Goal: Task Accomplishment & Management: Manage account settings

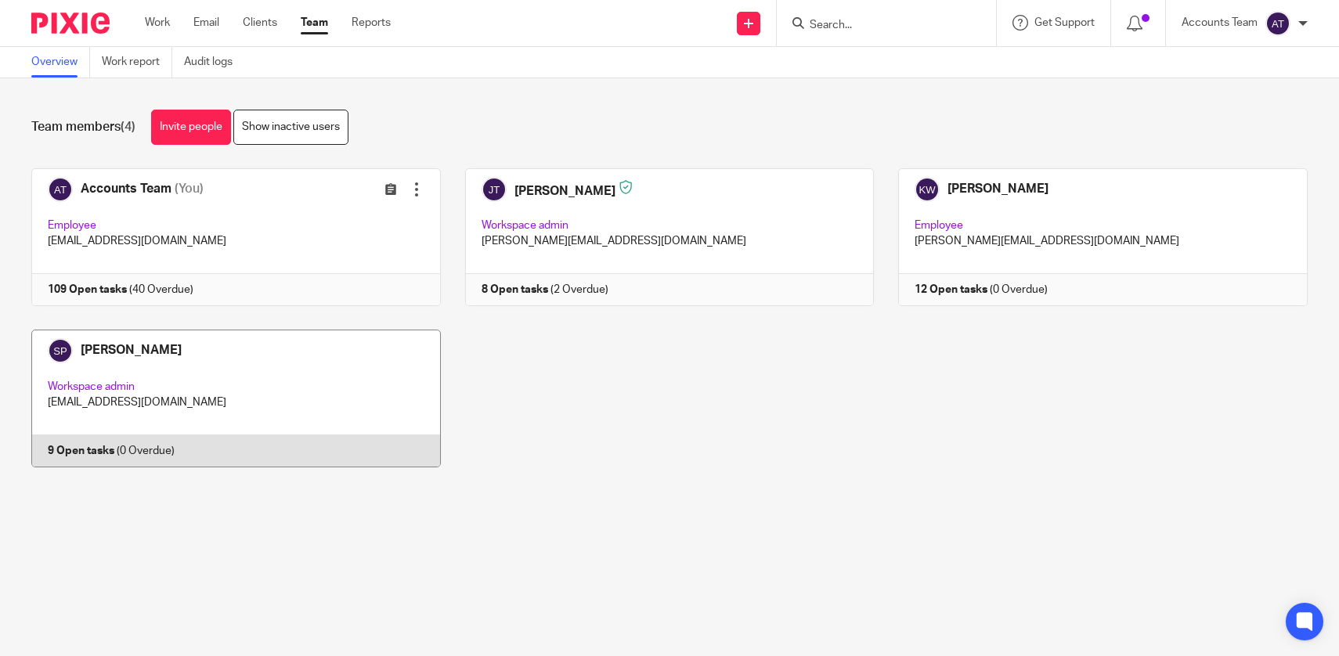
drag, startPoint x: 0, startPoint y: 0, endPoint x: 241, endPoint y: 424, distance: 487.5
click at [241, 424] on link at bounding box center [224, 399] width 434 height 138
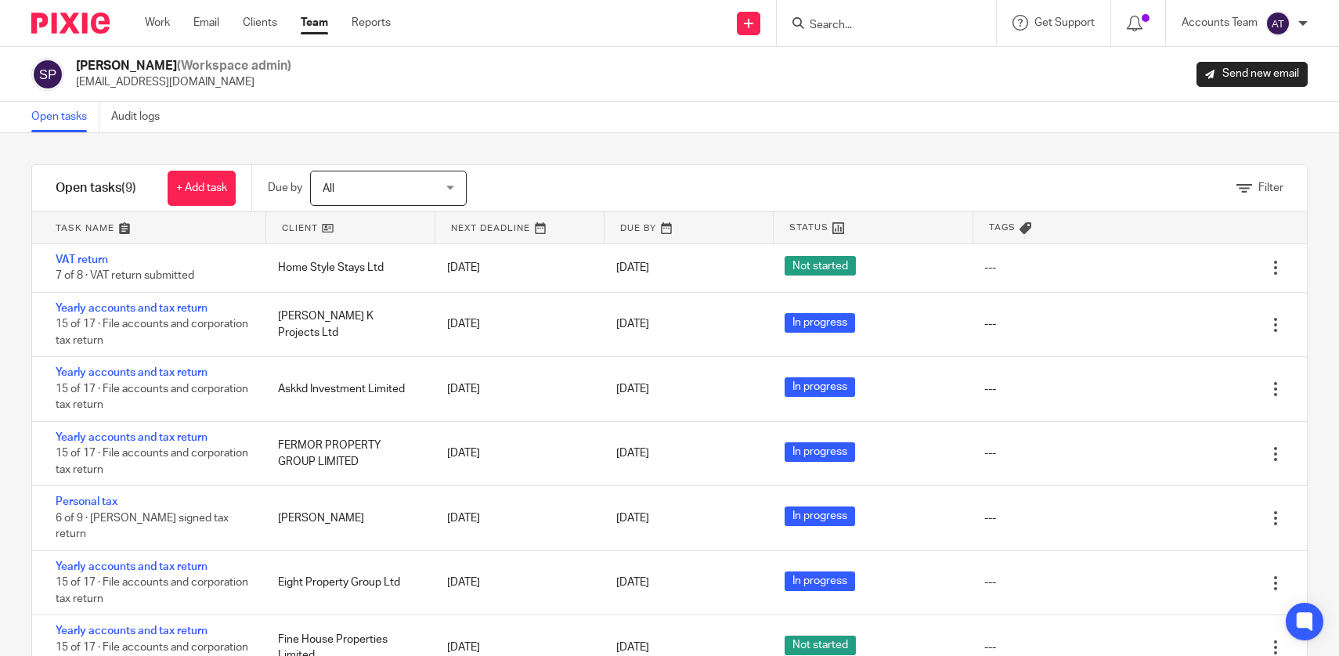
click at [603, 140] on div "Filter tasks Only show tasks matching all of these conditions 1 Client name Is …" at bounding box center [669, 394] width 1339 height 523
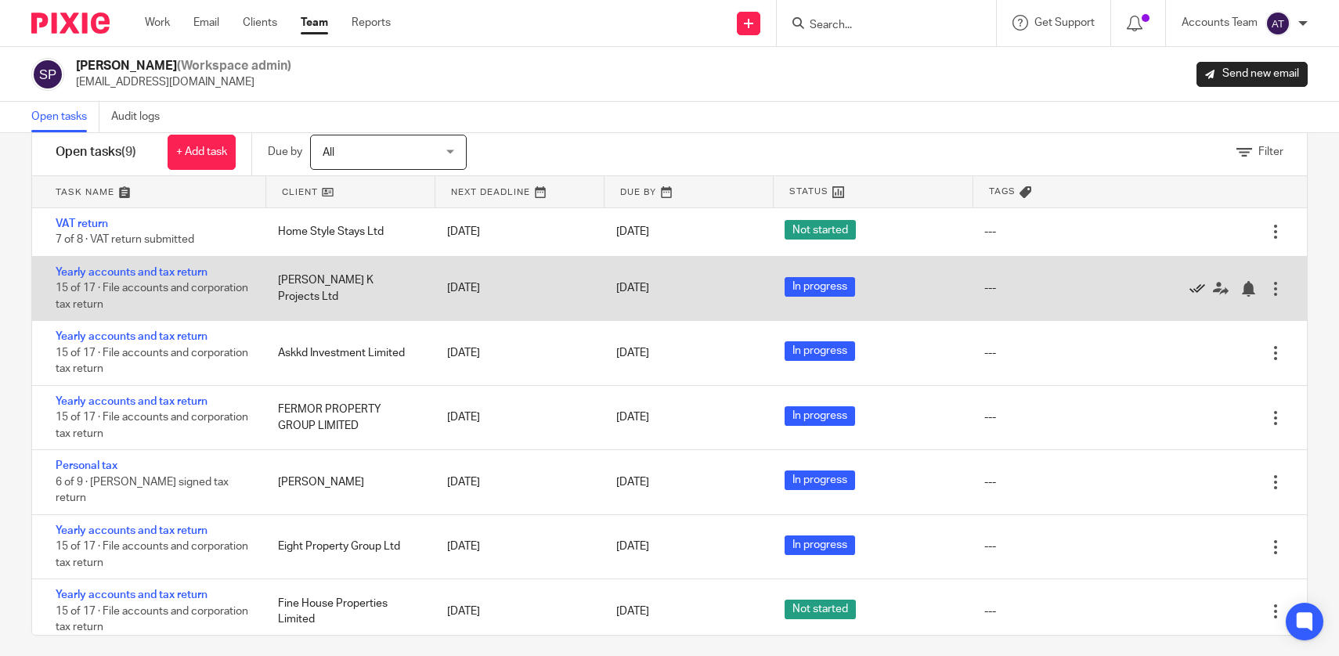
click at [1200, 287] on icon at bounding box center [1198, 289] width 16 height 16
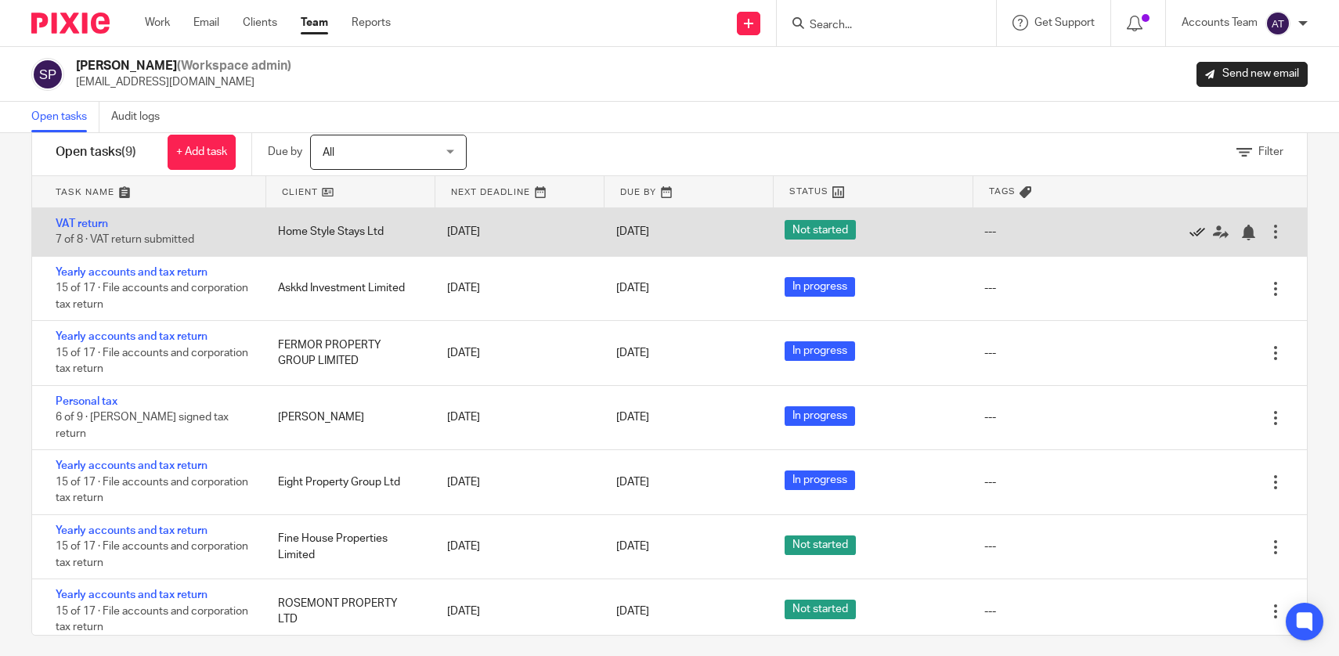
click at [1197, 235] on icon at bounding box center [1198, 233] width 16 height 16
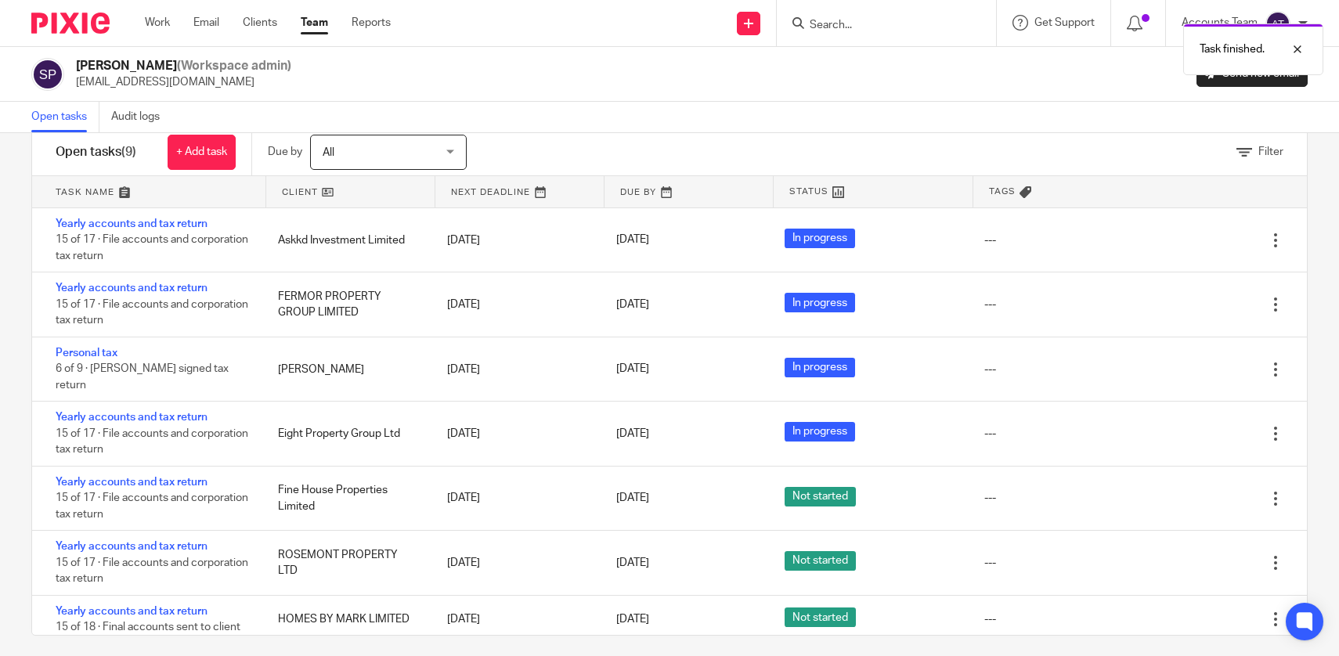
click at [829, 26] on div "Task finished." at bounding box center [997, 46] width 654 height 60
click at [837, 5] on div at bounding box center [886, 23] width 219 height 46
click at [839, 23] on div "Task finished." at bounding box center [997, 46] width 654 height 60
click at [802, 31] on div "Task finished." at bounding box center [997, 46] width 654 height 60
click at [1291, 55] on div at bounding box center [1286, 49] width 42 height 19
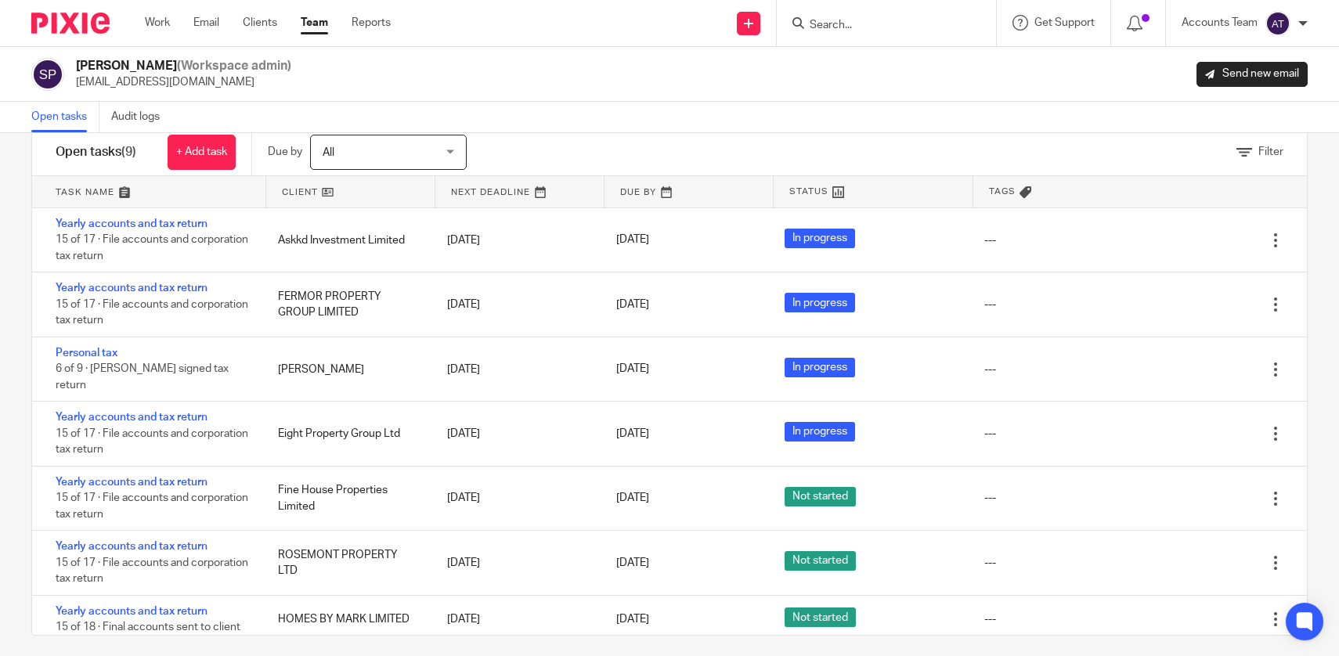
click at [827, 22] on input "Search" at bounding box center [878, 26] width 141 height 14
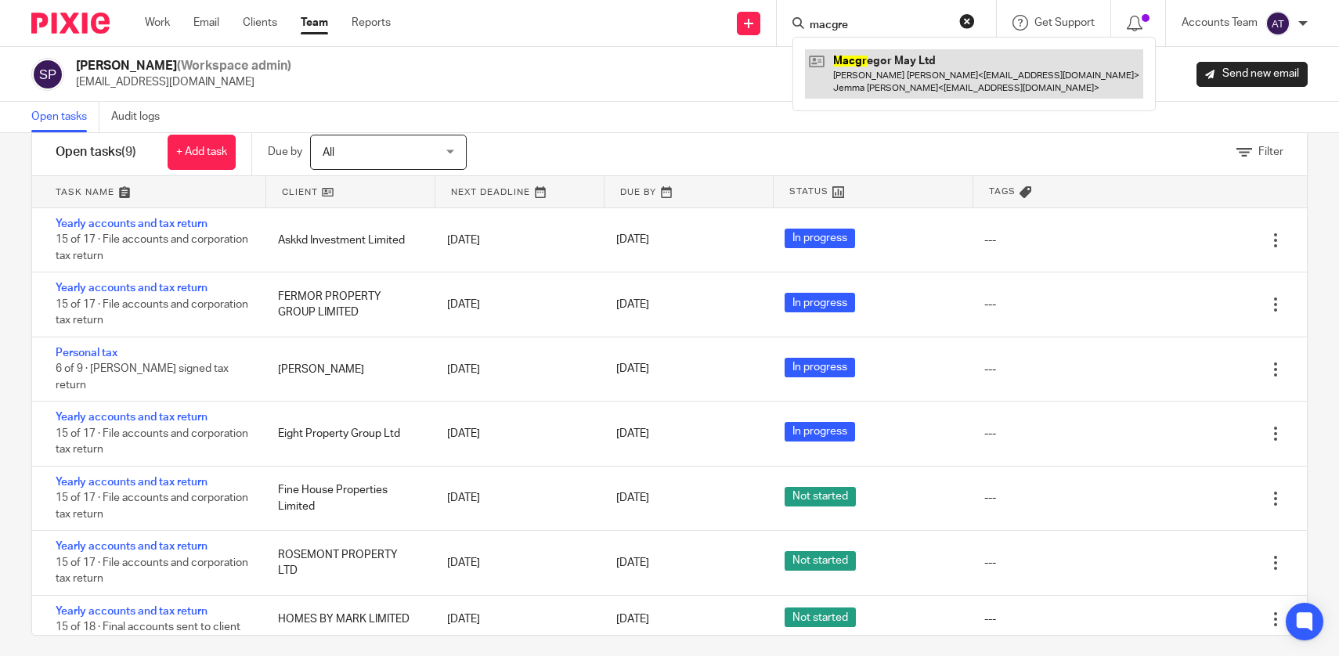
type input "macgre"
click at [858, 72] on link at bounding box center [974, 73] width 338 height 49
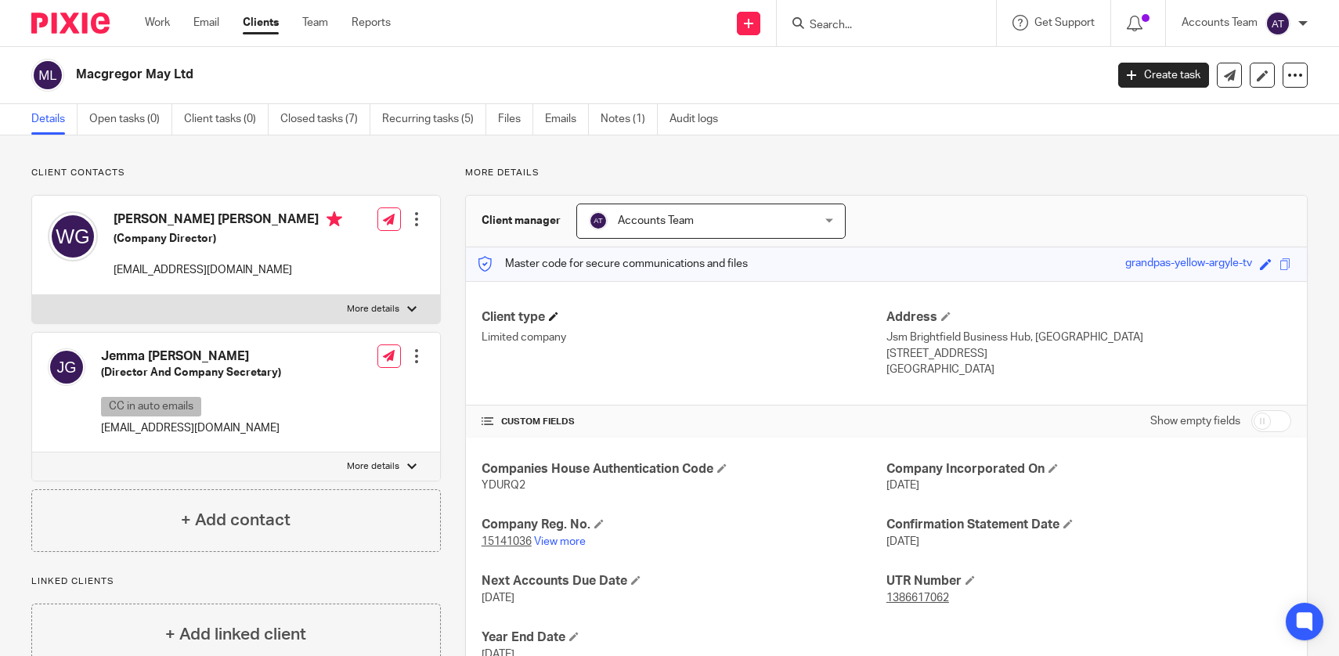
click at [558, 318] on span at bounding box center [553, 316] width 9 height 9
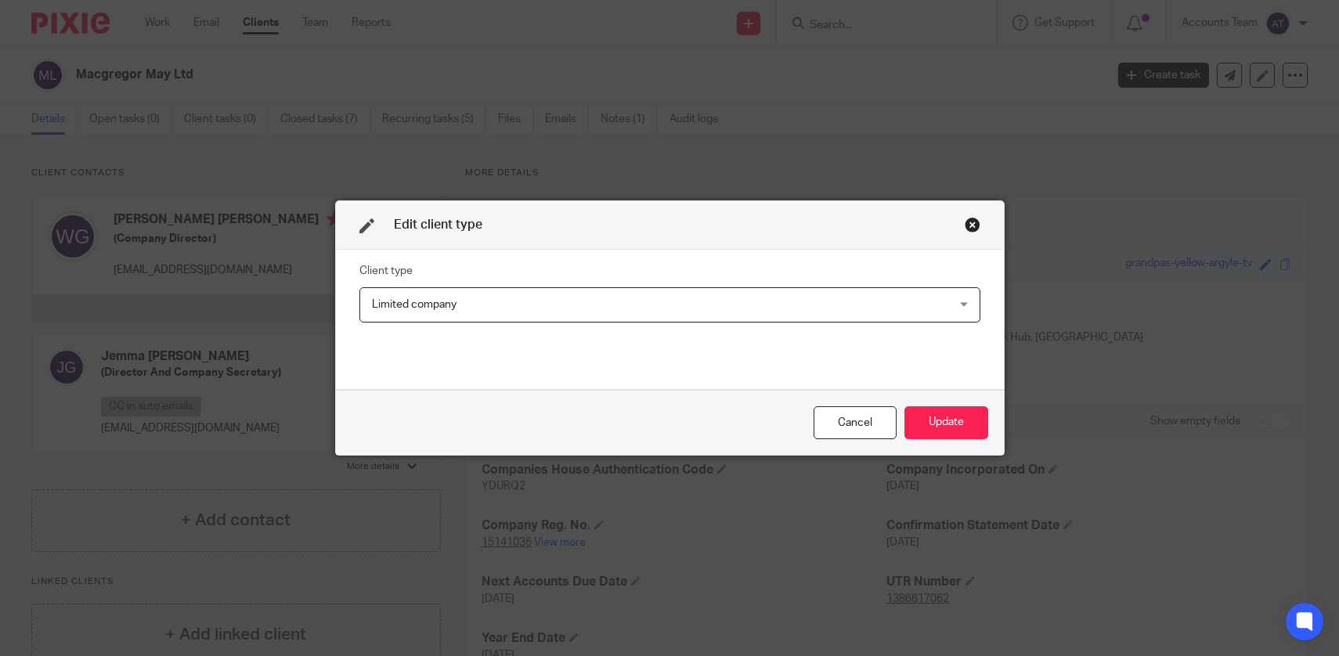
click at [540, 291] on span "Limited company" at bounding box center [615, 304] width 486 height 33
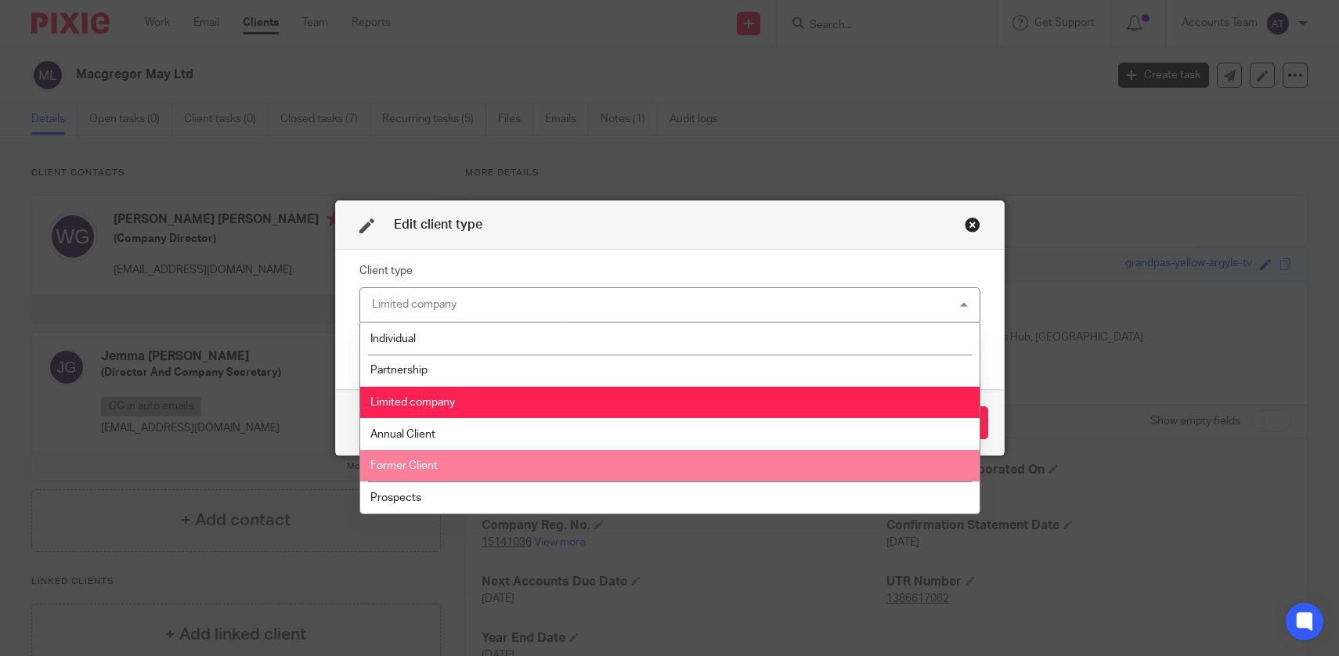
click at [541, 462] on li "Former Client" at bounding box center [669, 466] width 619 height 32
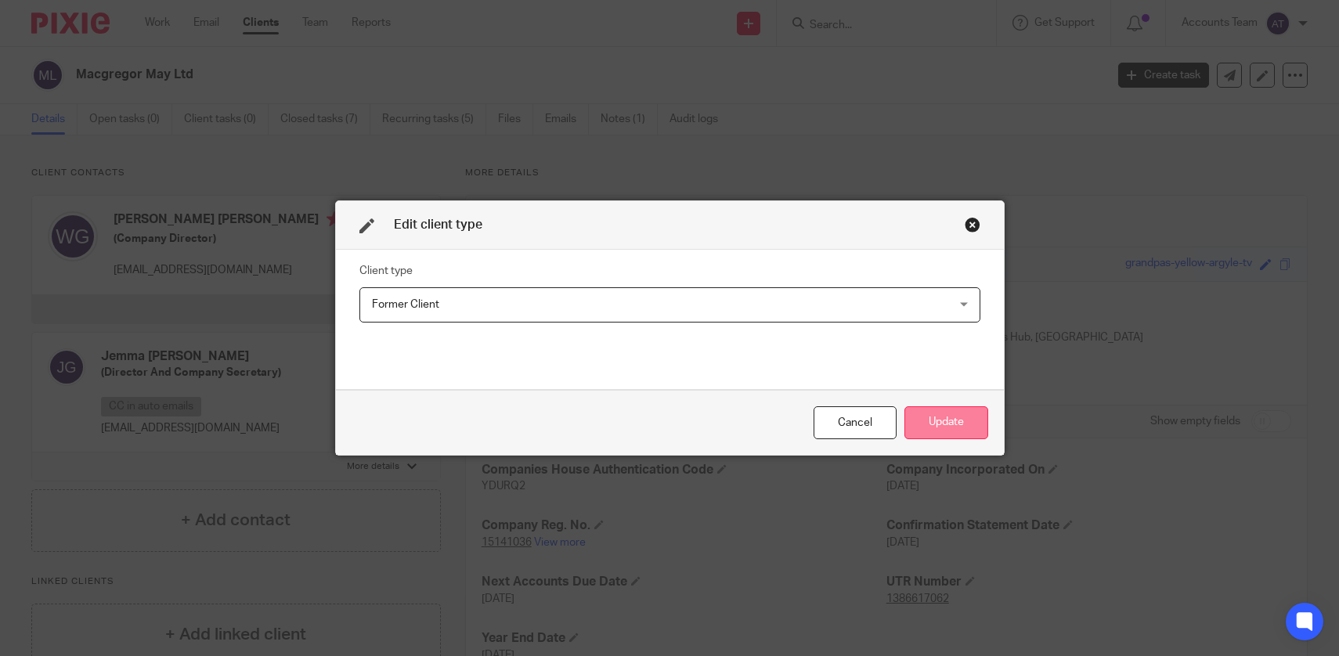
click at [955, 424] on button "Update" at bounding box center [947, 423] width 84 height 34
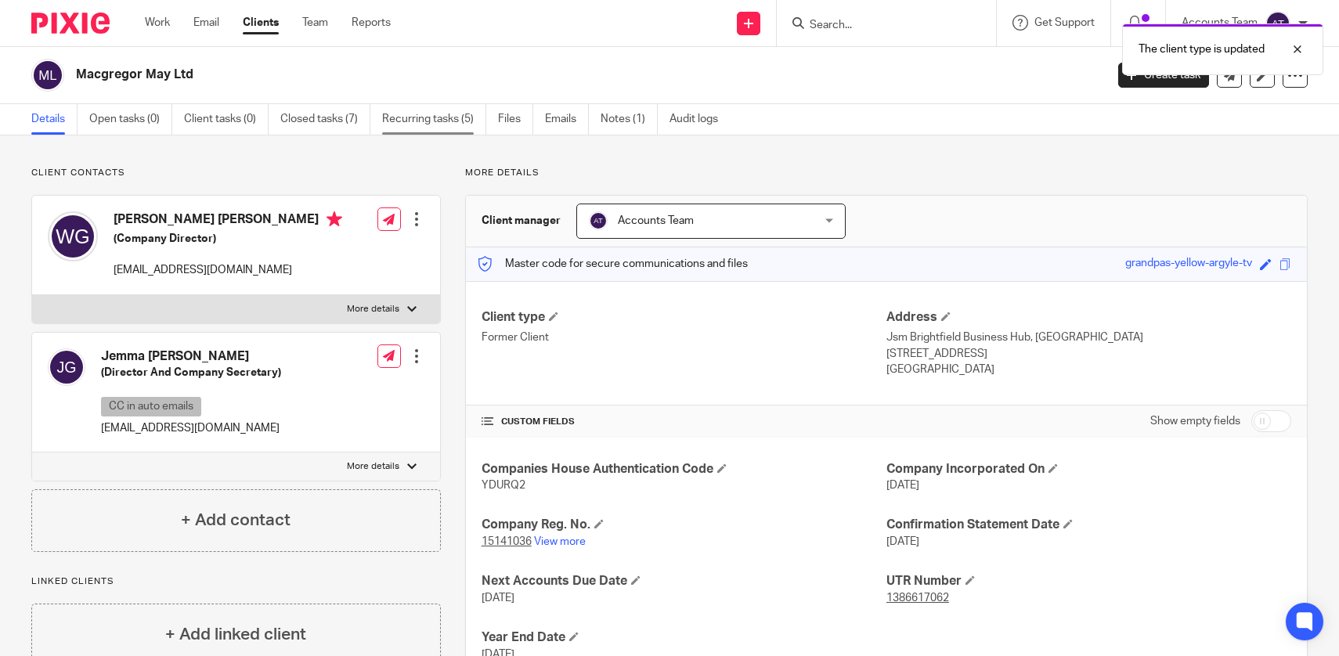
click at [464, 134] on link "Recurring tasks (5)" at bounding box center [434, 119] width 104 height 31
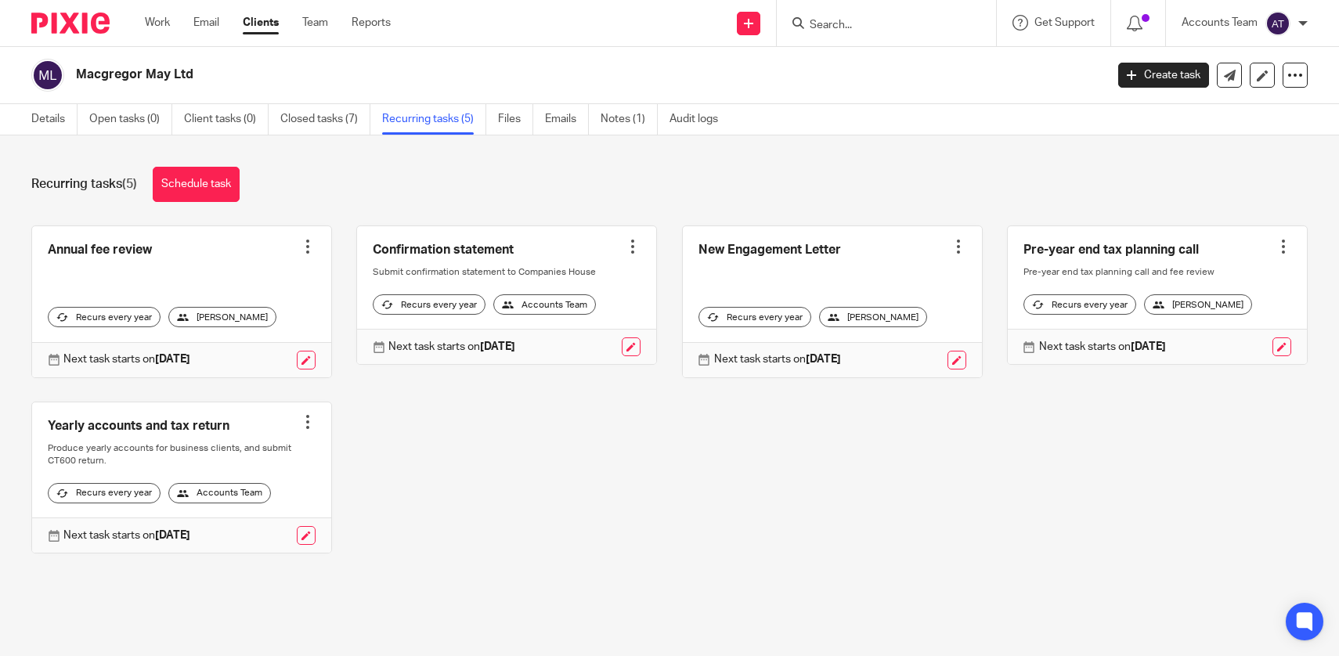
click at [467, 471] on div "Annual fee review Create task Clone template Recalculate schedule Cancel schedu…" at bounding box center [657, 402] width 1301 height 352
click at [309, 246] on div at bounding box center [308, 247] width 16 height 16
click at [283, 352] on span "Cancel schedule" at bounding box center [250, 346] width 82 height 11
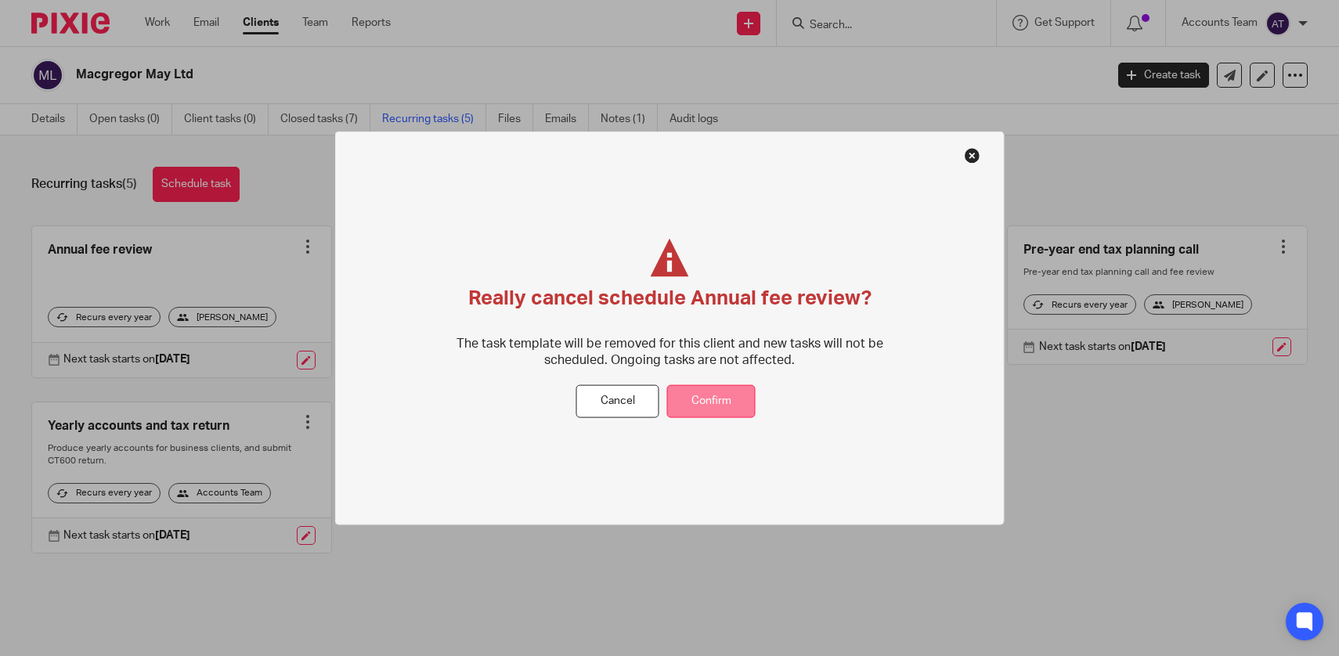
click at [741, 403] on button "Confirm" at bounding box center [711, 402] width 88 height 34
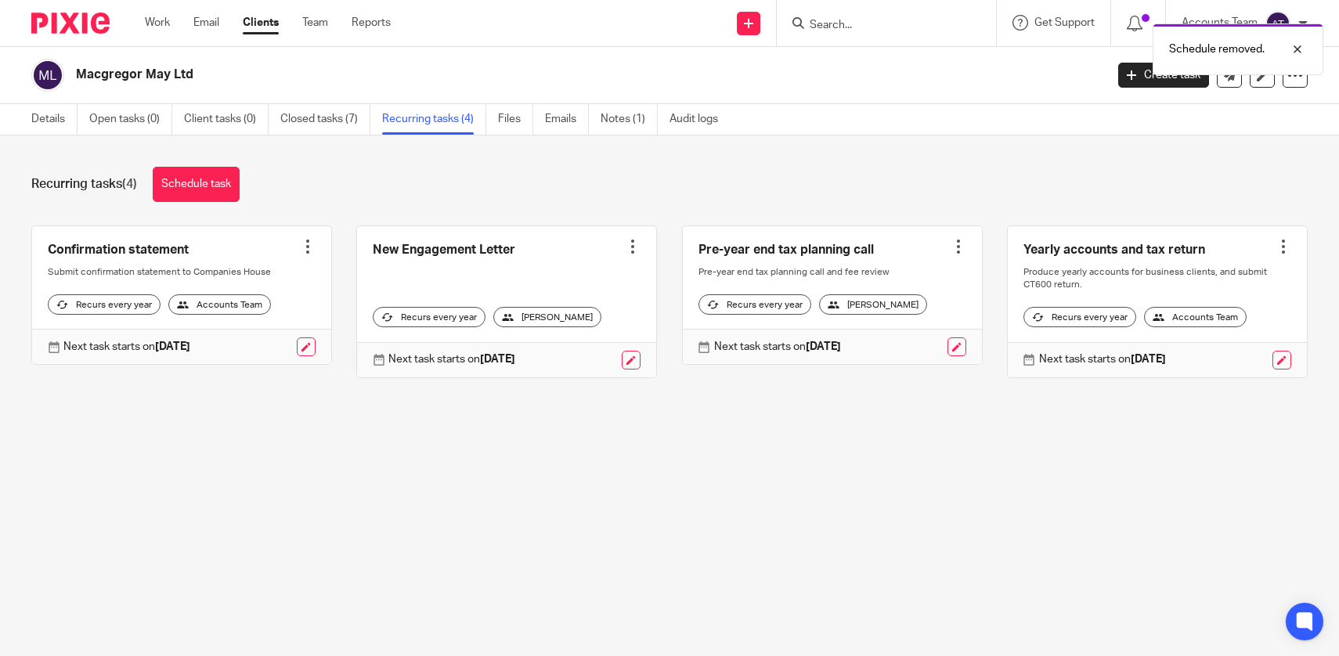
click at [309, 251] on div at bounding box center [308, 247] width 16 height 16
click at [276, 341] on span "Cancel schedule" at bounding box center [250, 346] width 82 height 11
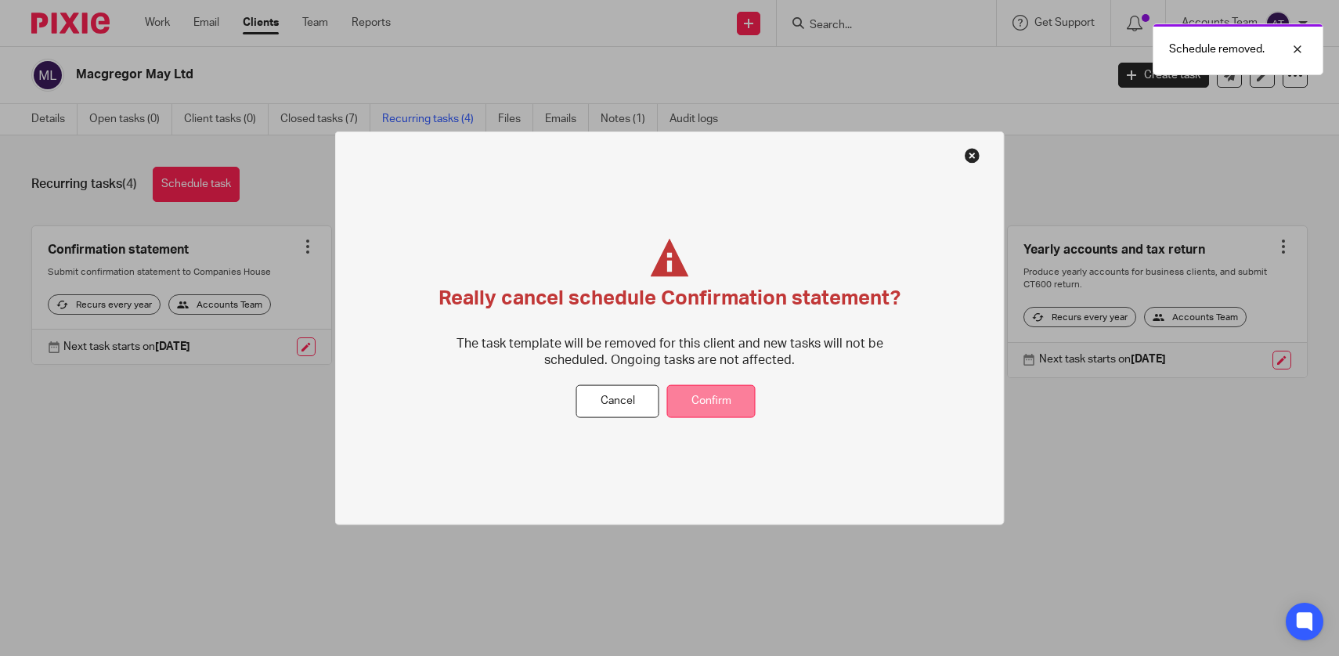
click at [698, 403] on button "Confirm" at bounding box center [711, 402] width 88 height 34
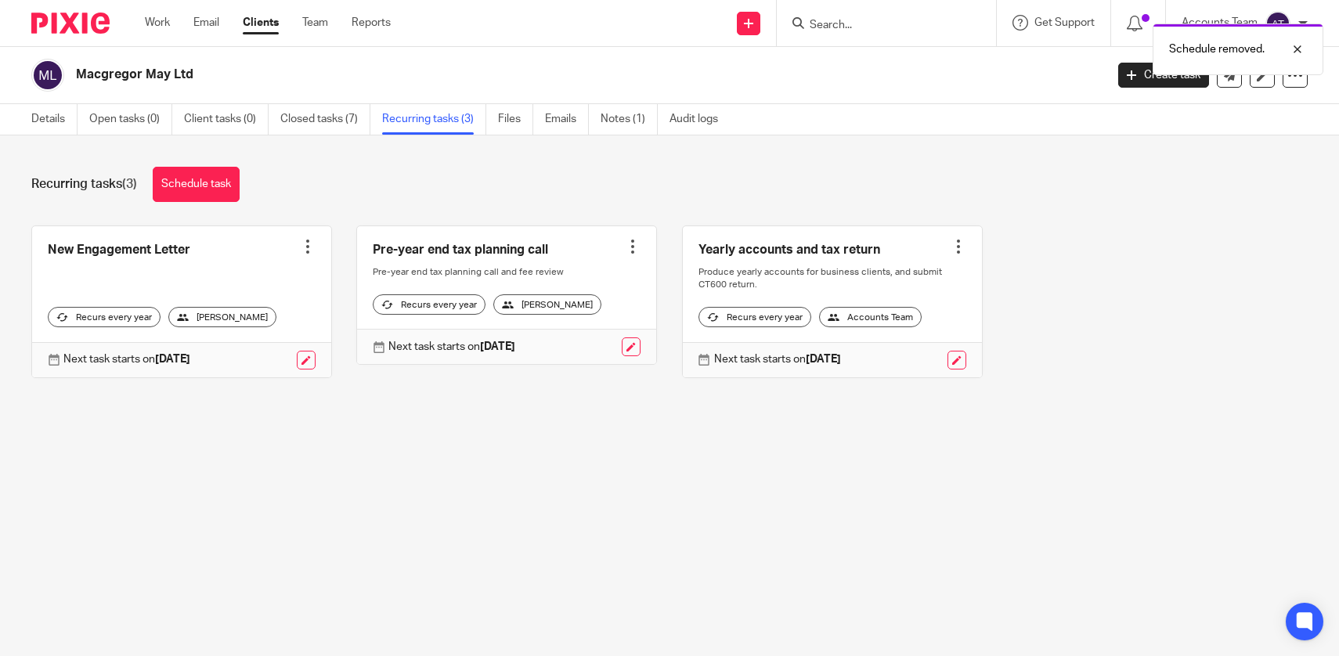
click at [631, 245] on div at bounding box center [633, 247] width 16 height 16
click at [567, 352] on span "Cancel schedule" at bounding box center [575, 346] width 82 height 11
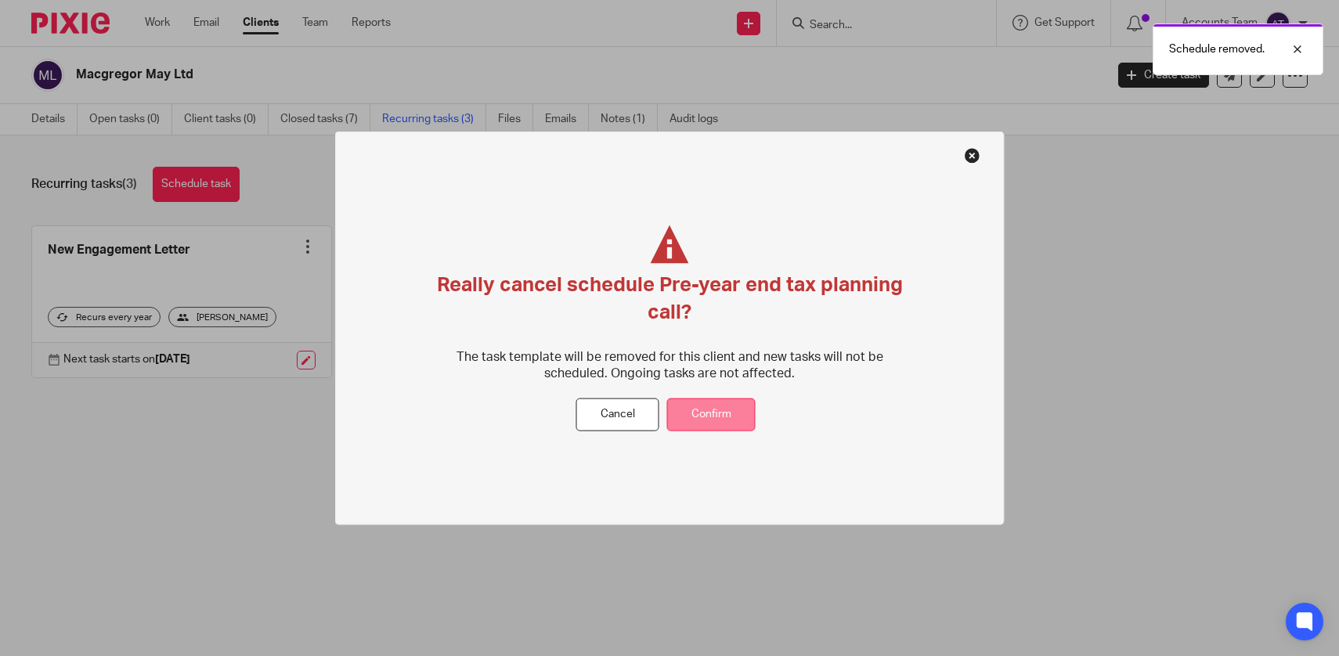
click at [720, 409] on button "Confirm" at bounding box center [711, 415] width 88 height 34
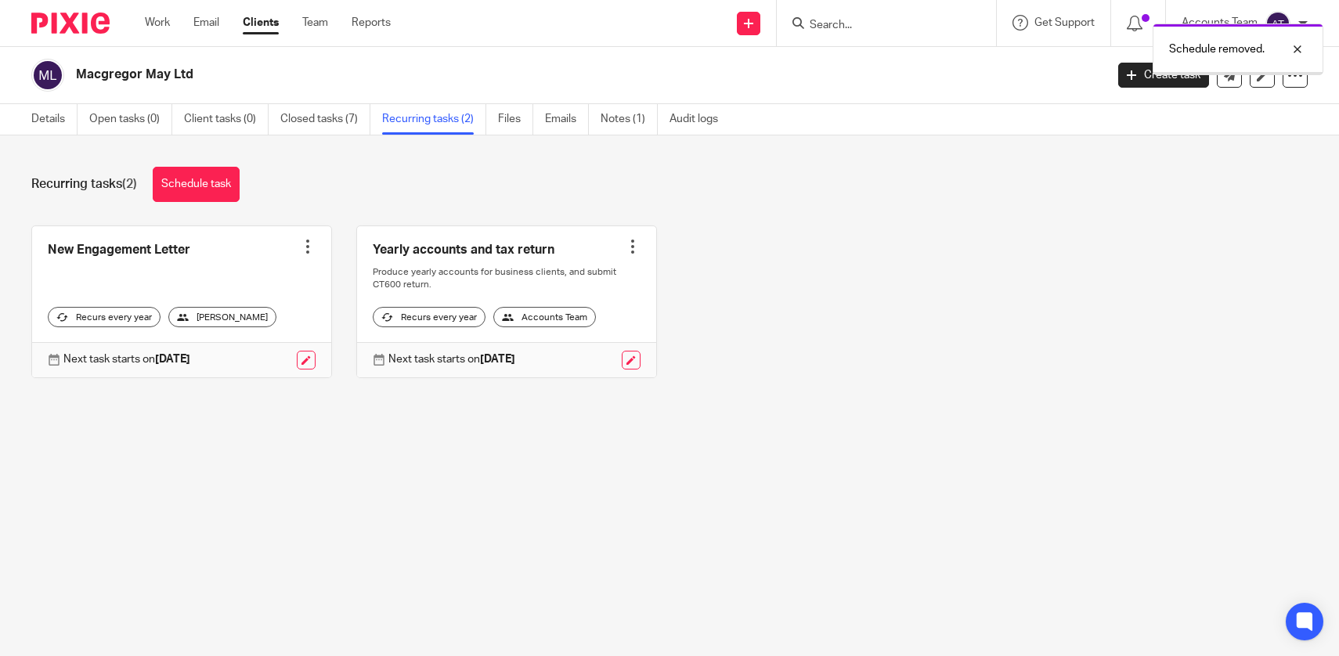
click at [305, 240] on div at bounding box center [308, 247] width 16 height 16
click at [262, 356] on button "Cancel schedule" at bounding box center [249, 347] width 125 height 20
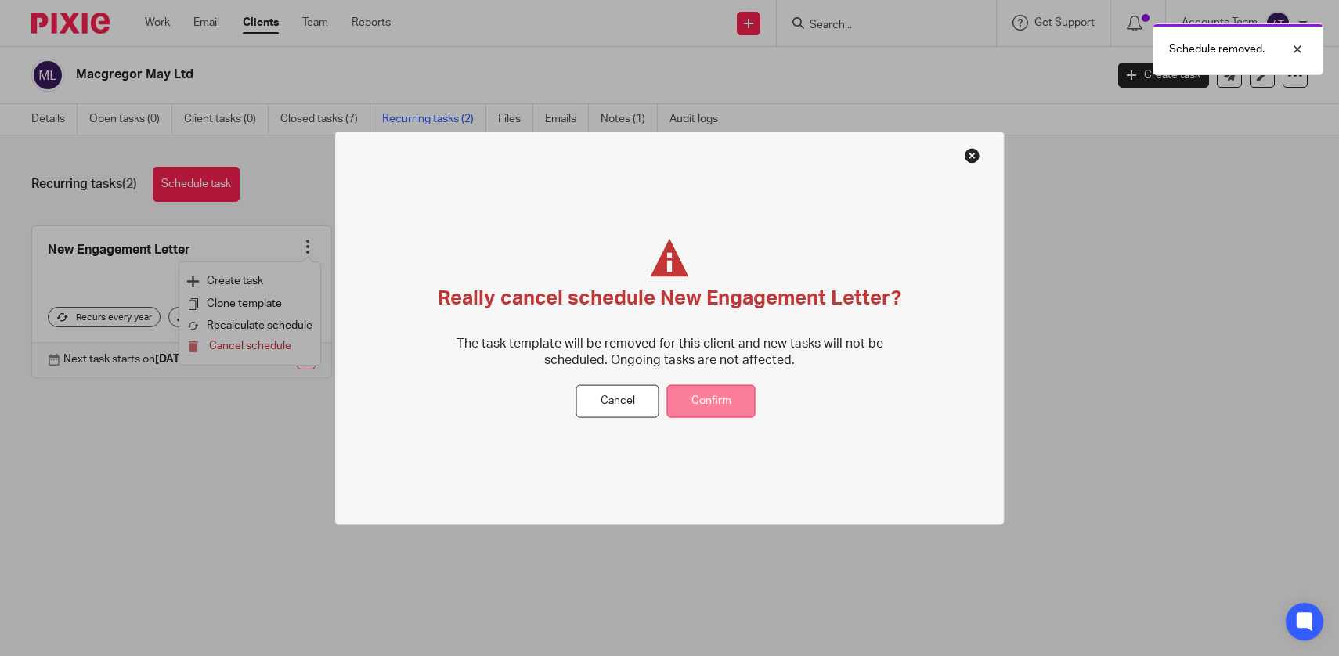
click at [731, 407] on button "Confirm" at bounding box center [711, 402] width 88 height 34
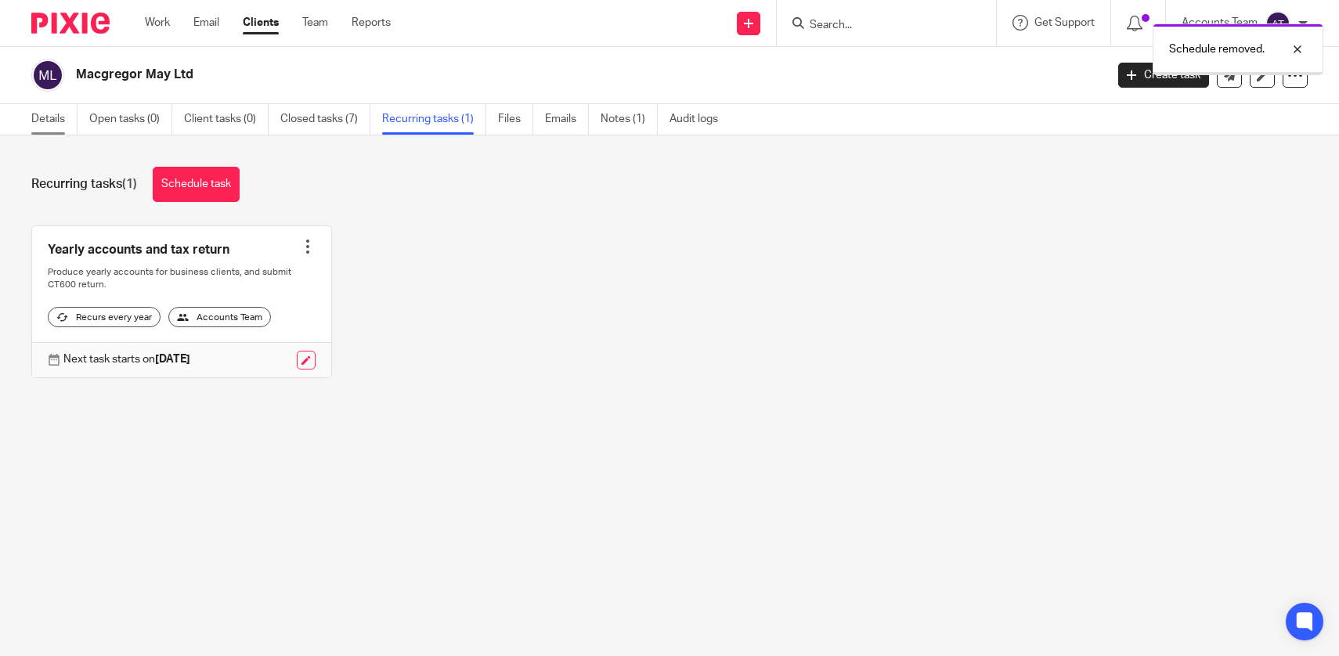
click at [49, 119] on link "Details" at bounding box center [54, 119] width 46 height 31
